Goal: Check status: Check status

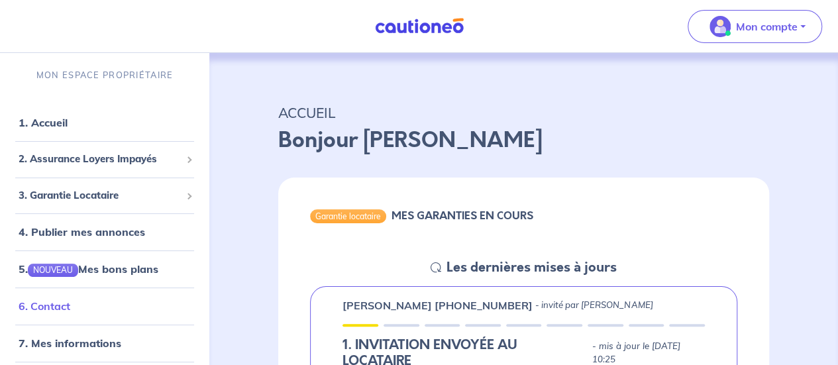
click at [70, 309] on link "6. Contact" at bounding box center [45, 305] width 52 height 13
click at [99, 197] on span "3. Garantie Locataire" at bounding box center [100, 195] width 162 height 15
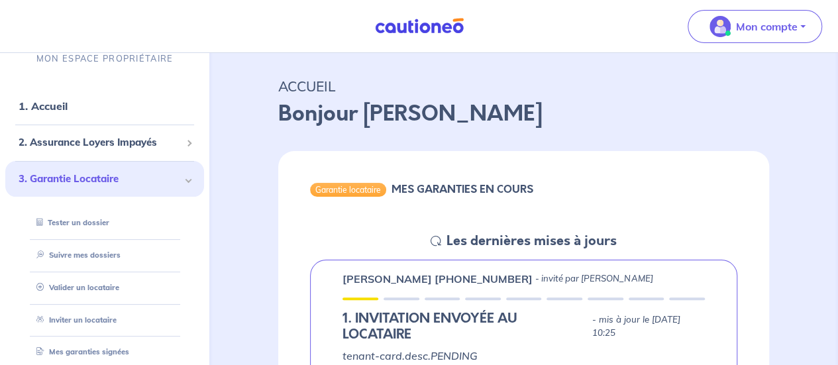
scroll to position [50, 0]
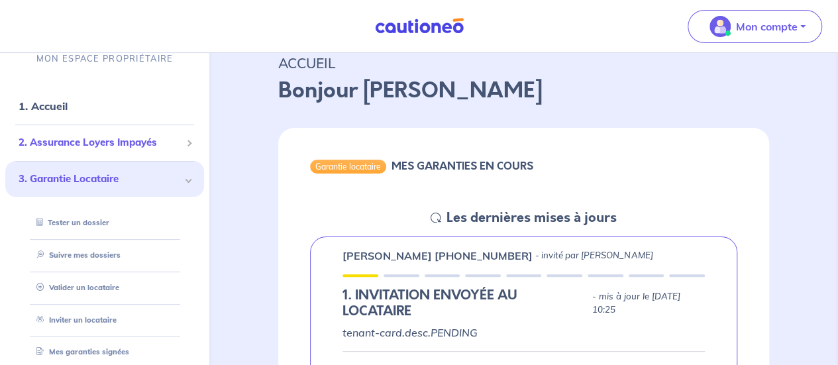
click at [91, 142] on span "2. Assurance Loyers Impayés" at bounding box center [100, 142] width 162 height 15
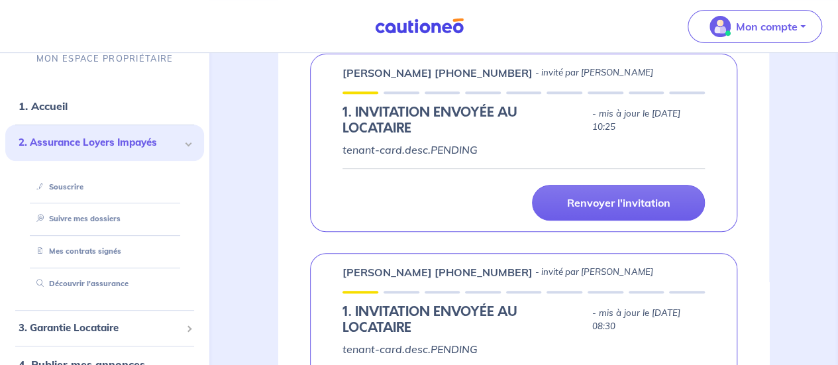
scroll to position [234, 0]
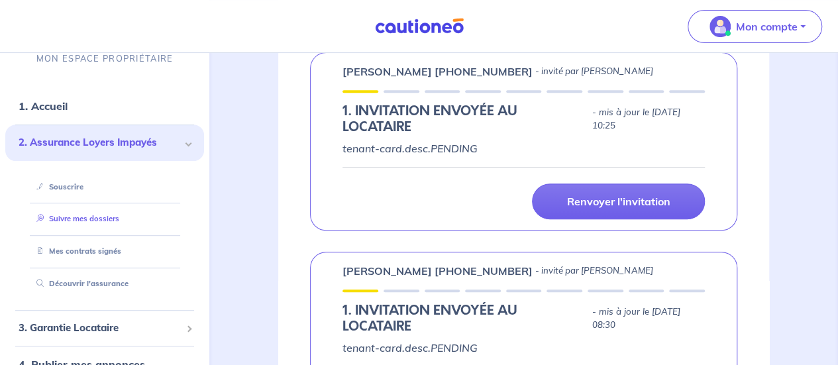
click at [85, 222] on link "Suivre mes dossiers" at bounding box center [75, 219] width 88 height 9
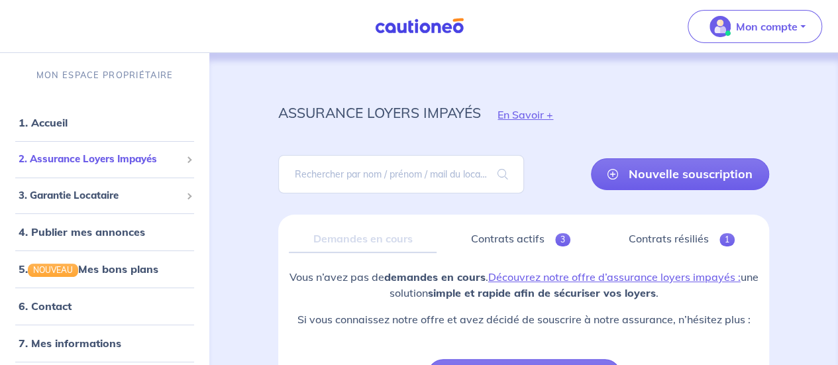
click at [69, 162] on span "2. Assurance Loyers Impayés" at bounding box center [100, 159] width 162 height 15
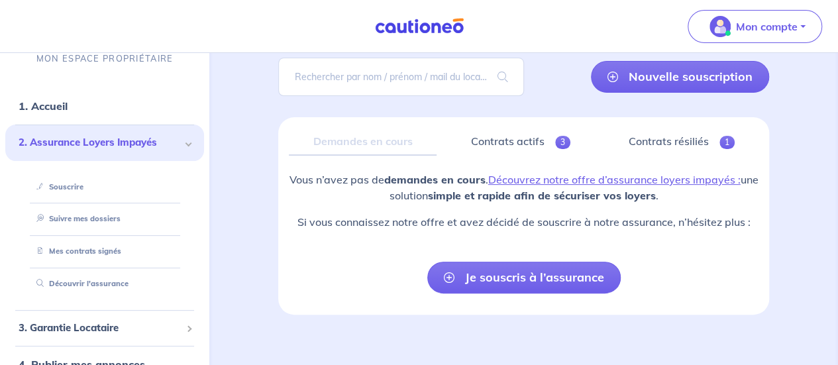
scroll to position [109, 0]
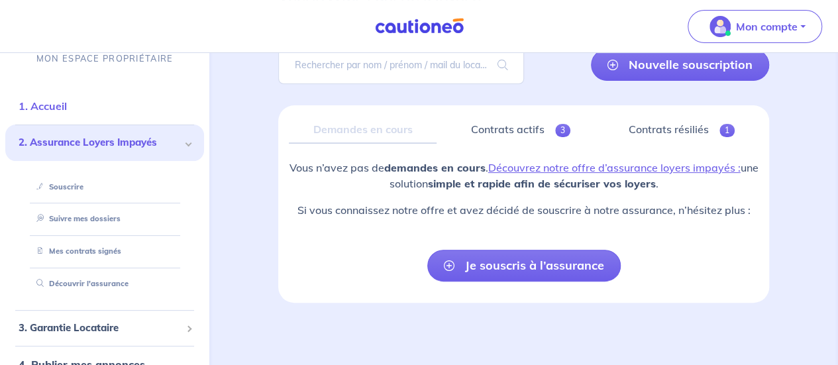
click at [54, 108] on link "1. Accueil" at bounding box center [43, 105] width 48 height 13
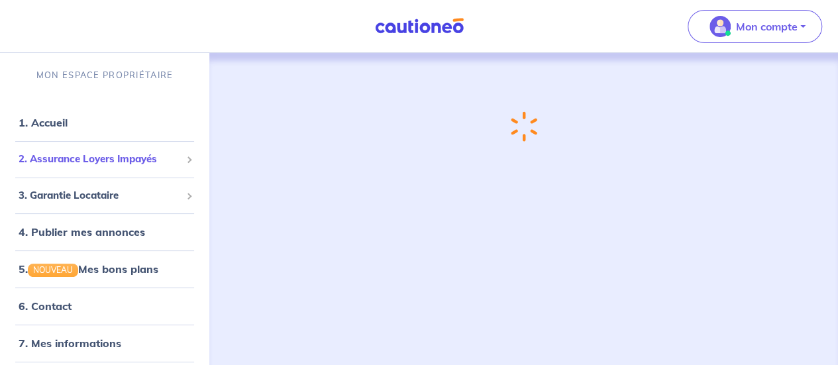
click at [91, 157] on span "2. Assurance Loyers Impayés" at bounding box center [100, 159] width 162 height 15
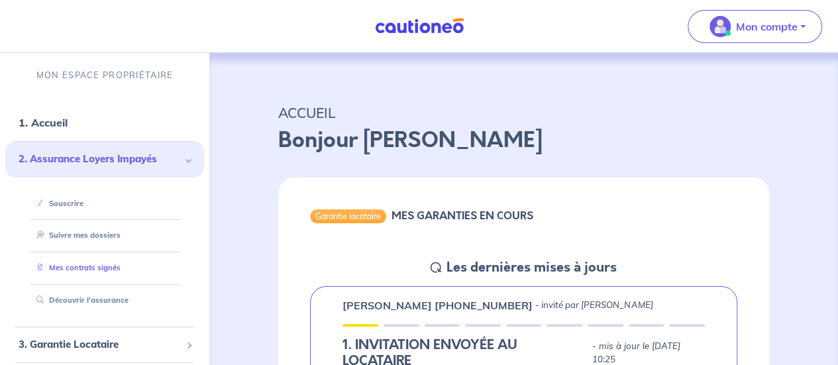
click at [95, 269] on link "Mes contrats signés" at bounding box center [75, 267] width 89 height 9
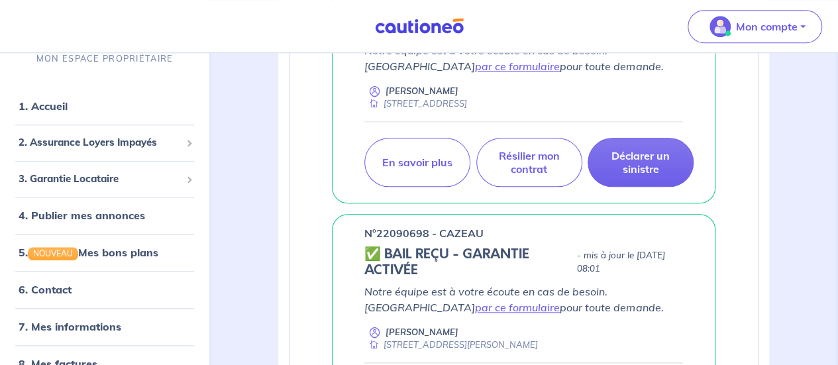
scroll to position [619, 0]
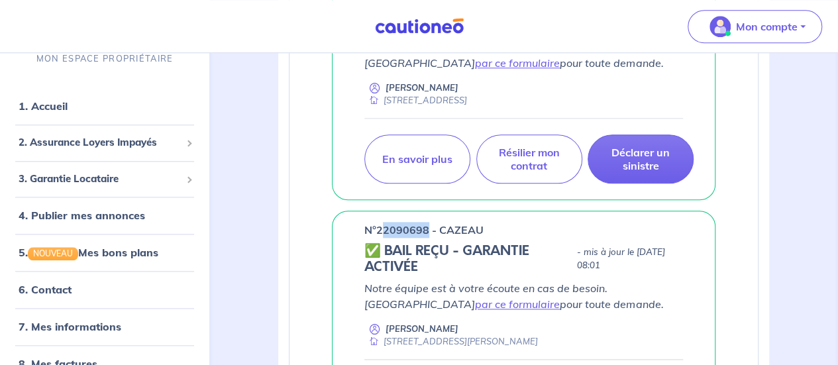
drag, startPoint x: 428, startPoint y: 226, endPoint x: 380, endPoint y: 226, distance: 47.7
click at [380, 226] on p "n°22090698 - CAZEAU" at bounding box center [423, 230] width 119 height 16
click at [485, 230] on div "n°22090698 - CAZEAU" at bounding box center [523, 230] width 319 height 16
drag, startPoint x: 494, startPoint y: 225, endPoint x: 358, endPoint y: 231, distance: 136.6
click at [358, 231] on div "n°22090698 - CAZEAU ✅ BAIL REÇU - GARANTIE ACTIVÉE - mis à jour le [DATE] 08:01…" at bounding box center [523, 326] width 383 height 230
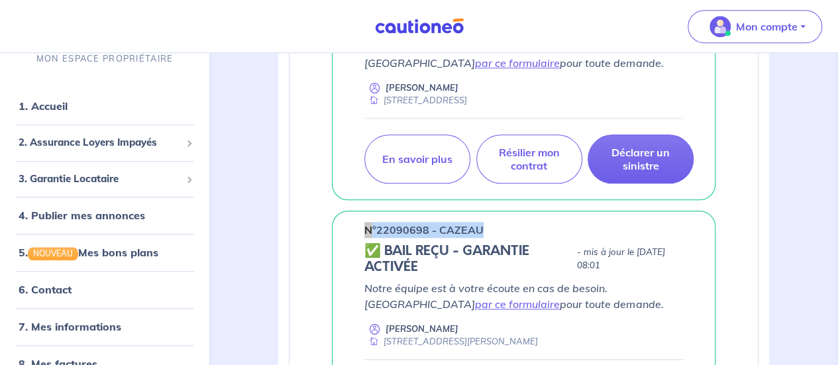
copy p "n°22090698 - CAZEAU"
